Goal: Task Accomplishment & Management: Manage account settings

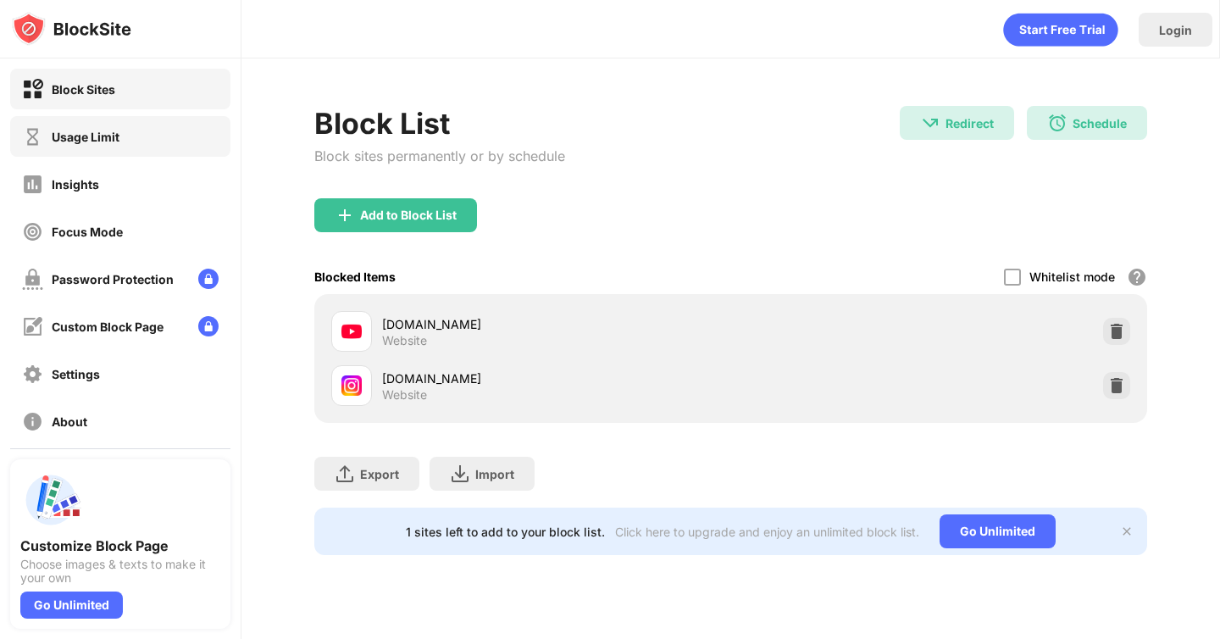
click at [71, 136] on div "Usage Limit" at bounding box center [86, 137] width 68 height 14
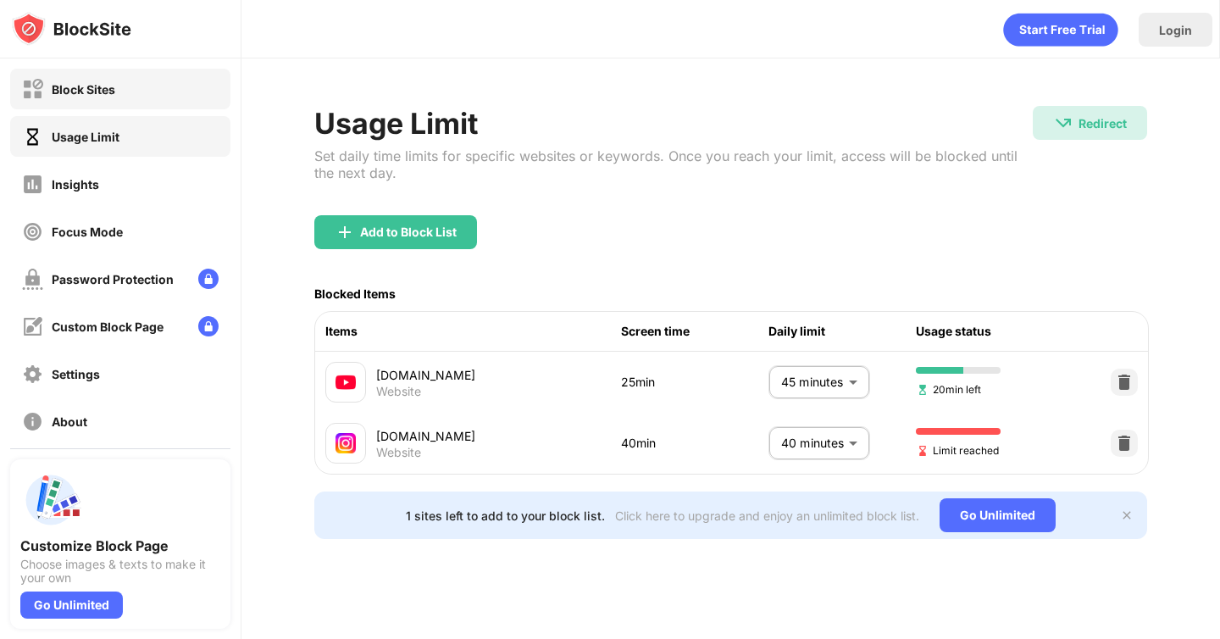
click at [123, 97] on div "Block Sites" at bounding box center [120, 89] width 220 height 41
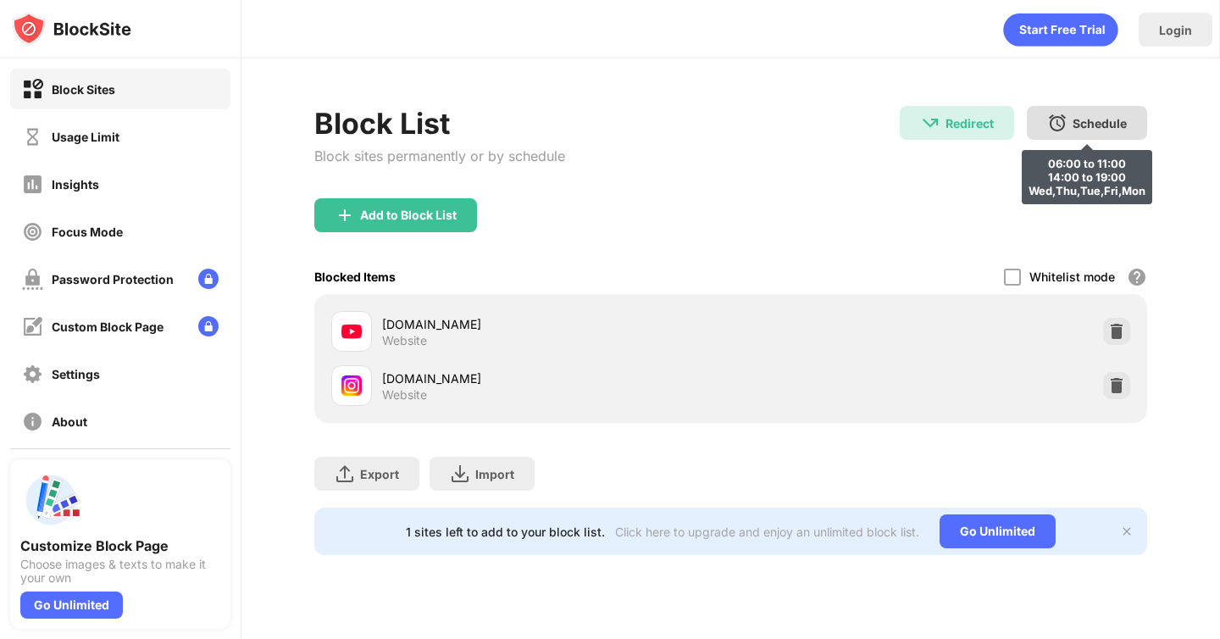
click at [1093, 131] on div "Schedule 06:00 to 11:00 14:00 to 19:00 Wed,Thu,Tue,Fri,Mon" at bounding box center [1087, 123] width 120 height 34
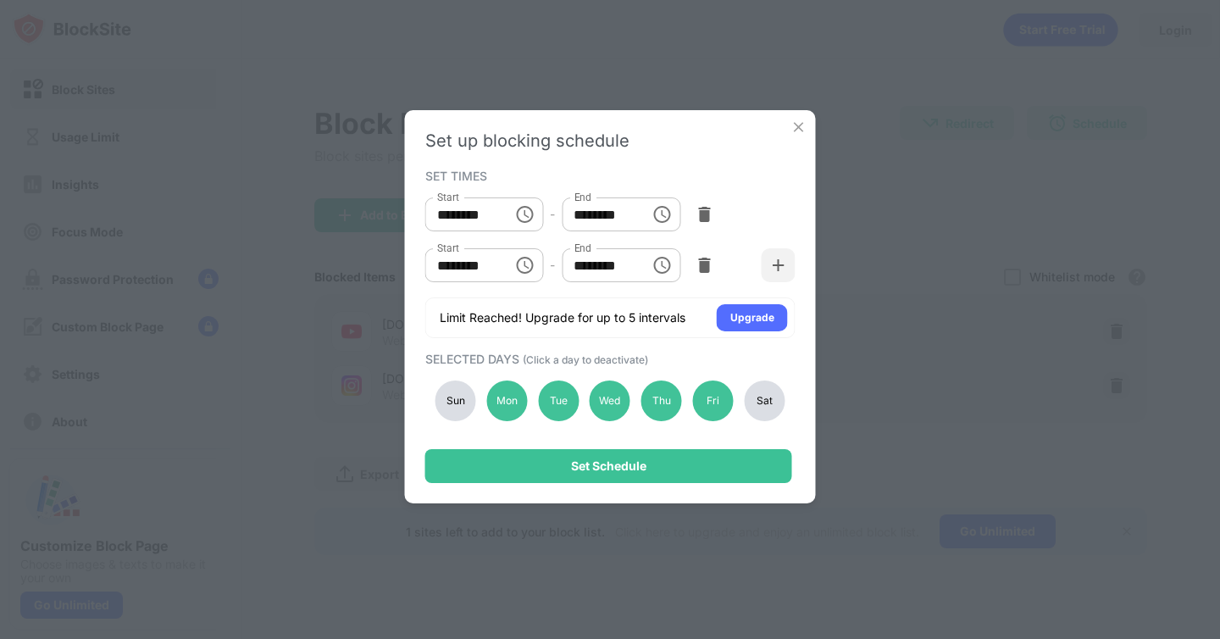
click at [956, 237] on div "Set up blocking schedule SET TIMES Start ******** Start - End ******** End Star…" at bounding box center [610, 319] width 1220 height 639
click at [798, 135] on img at bounding box center [799, 127] width 17 height 17
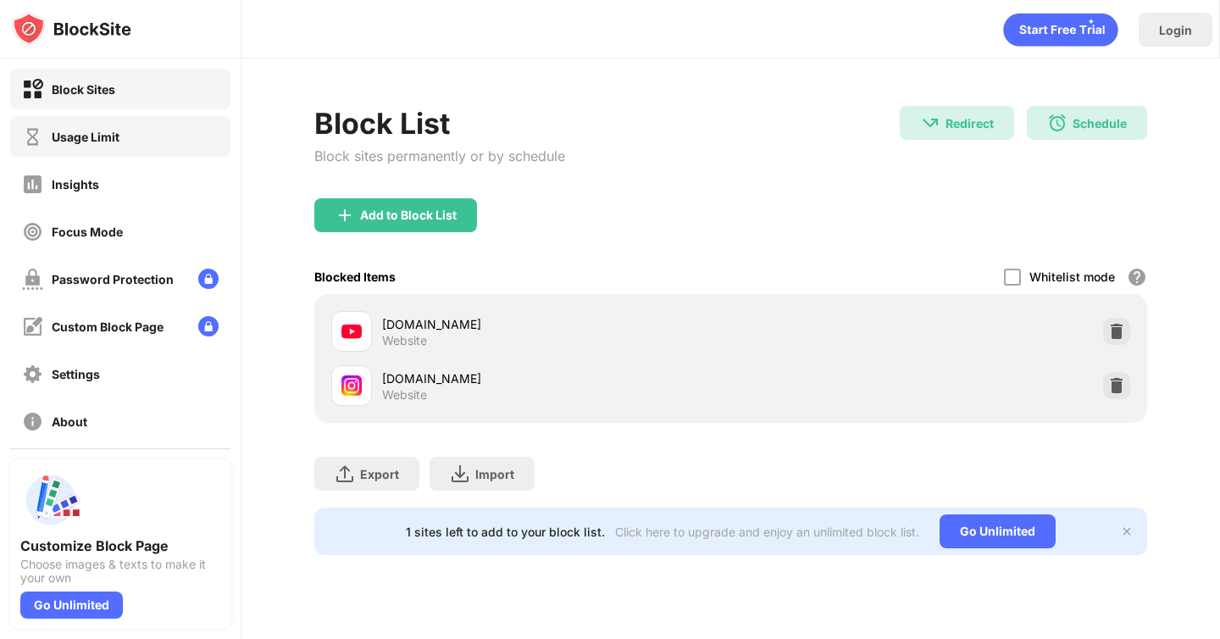
click at [131, 122] on div "Usage Limit" at bounding box center [120, 136] width 220 height 41
